Goal: Navigation & Orientation: Find specific page/section

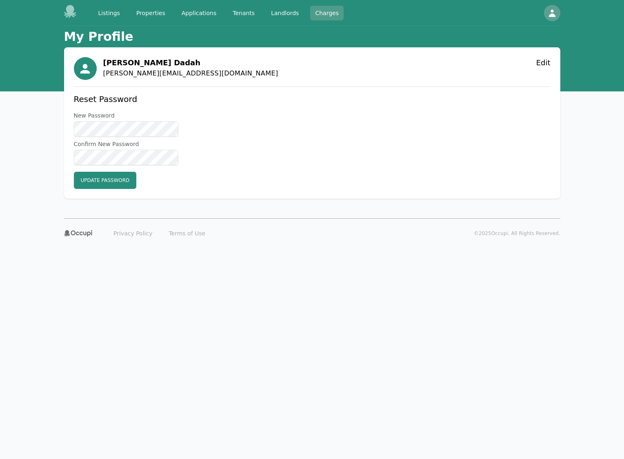
click at [315, 13] on link "Charges" at bounding box center [326, 13] width 33 height 15
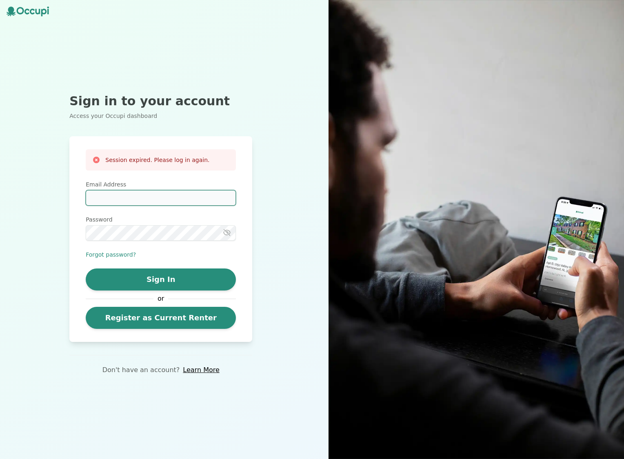
click at [147, 199] on input "Email Address" at bounding box center [161, 198] width 150 height 16
type input "**********"
drag, startPoint x: 159, startPoint y: 278, endPoint x: 167, endPoint y: 275, distance: 7.7
click at [160, 278] on button "Sign In" at bounding box center [161, 280] width 150 height 22
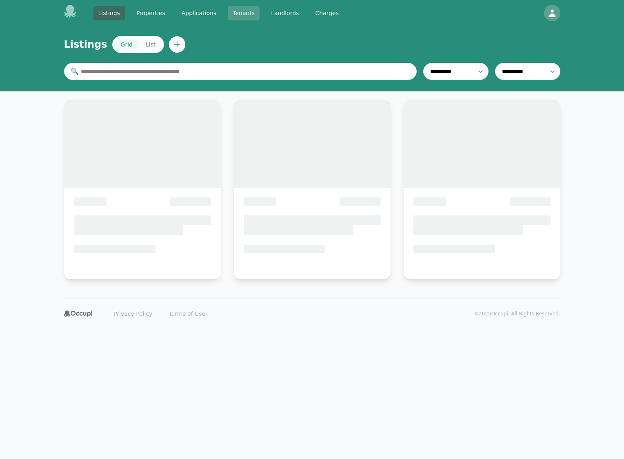
click at [237, 14] on link "Tenants" at bounding box center [244, 13] width 32 height 15
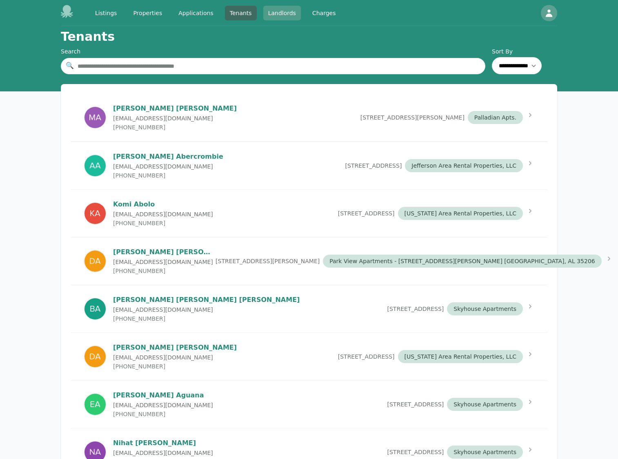
click at [286, 13] on link "Landlords" at bounding box center [282, 13] width 38 height 15
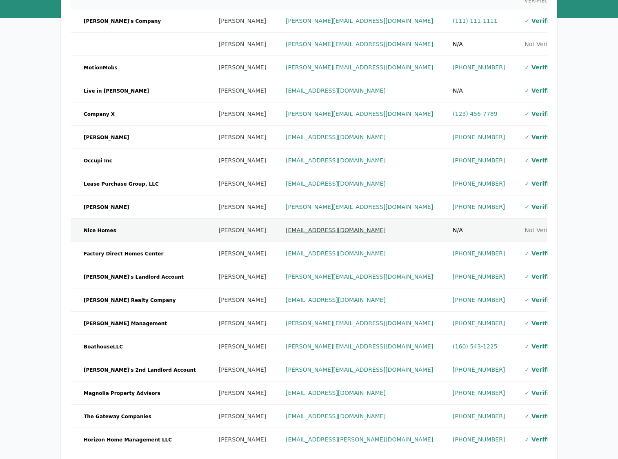
scroll to position [191, 0]
